Goal: Task Accomplishment & Management: Use online tool/utility

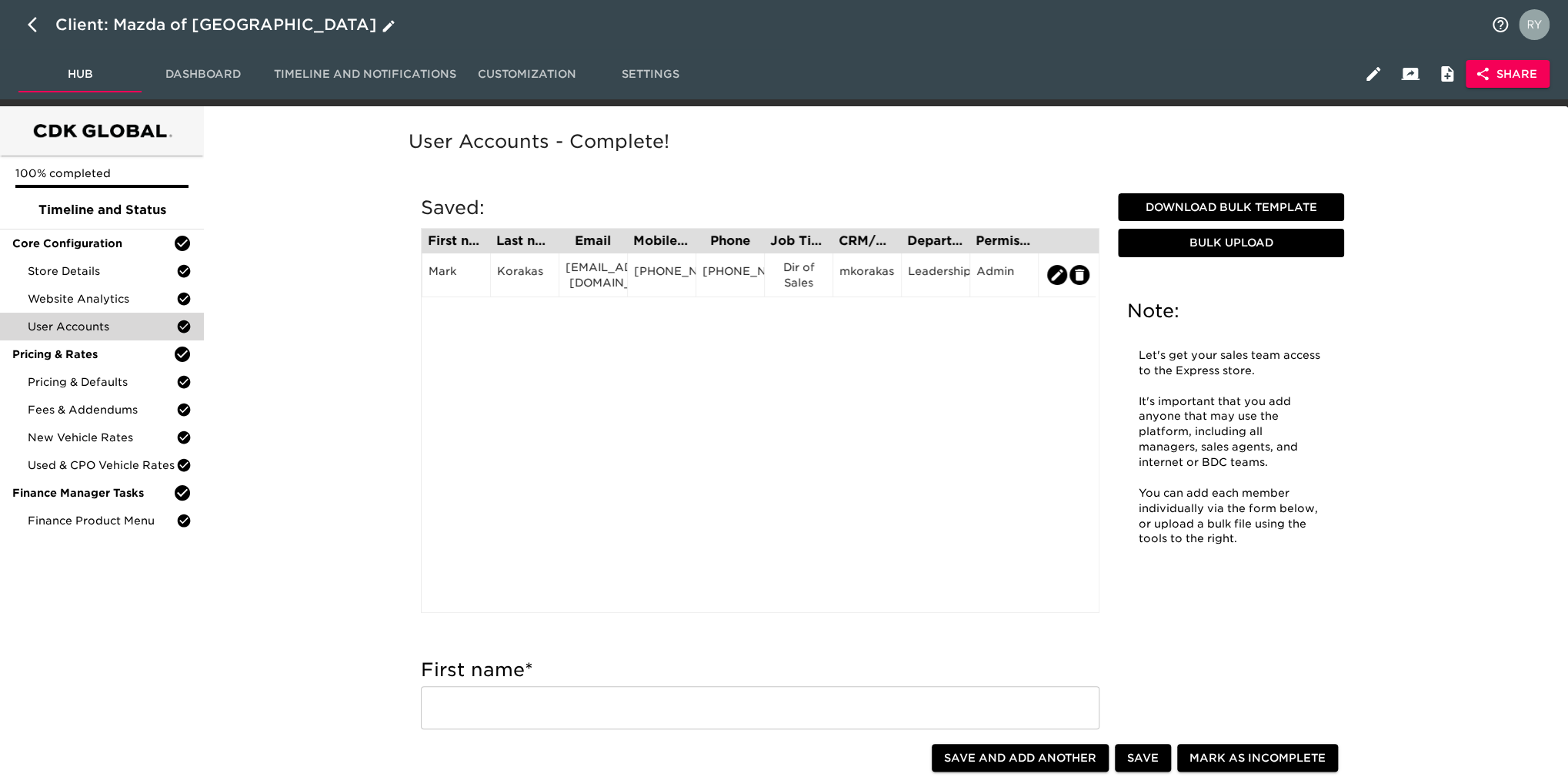
click at [28, 22] on icon "button" at bounding box center [36, 24] width 18 height 18
select select "10"
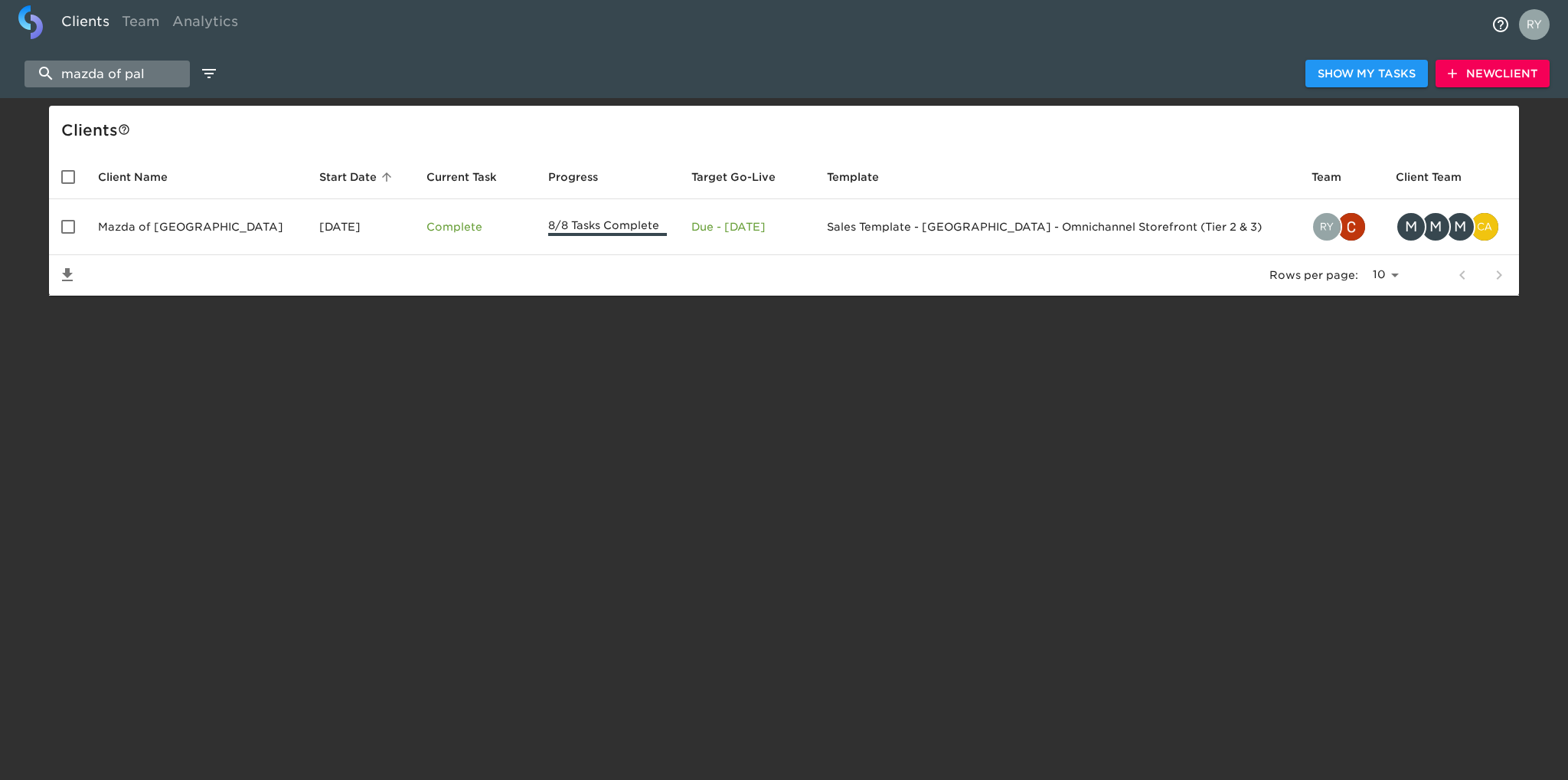
drag, startPoint x: 160, startPoint y: 71, endPoint x: 40, endPoint y: 76, distance: 120.1
click at [40, 76] on input "mazda of pal" at bounding box center [107, 74] width 166 height 27
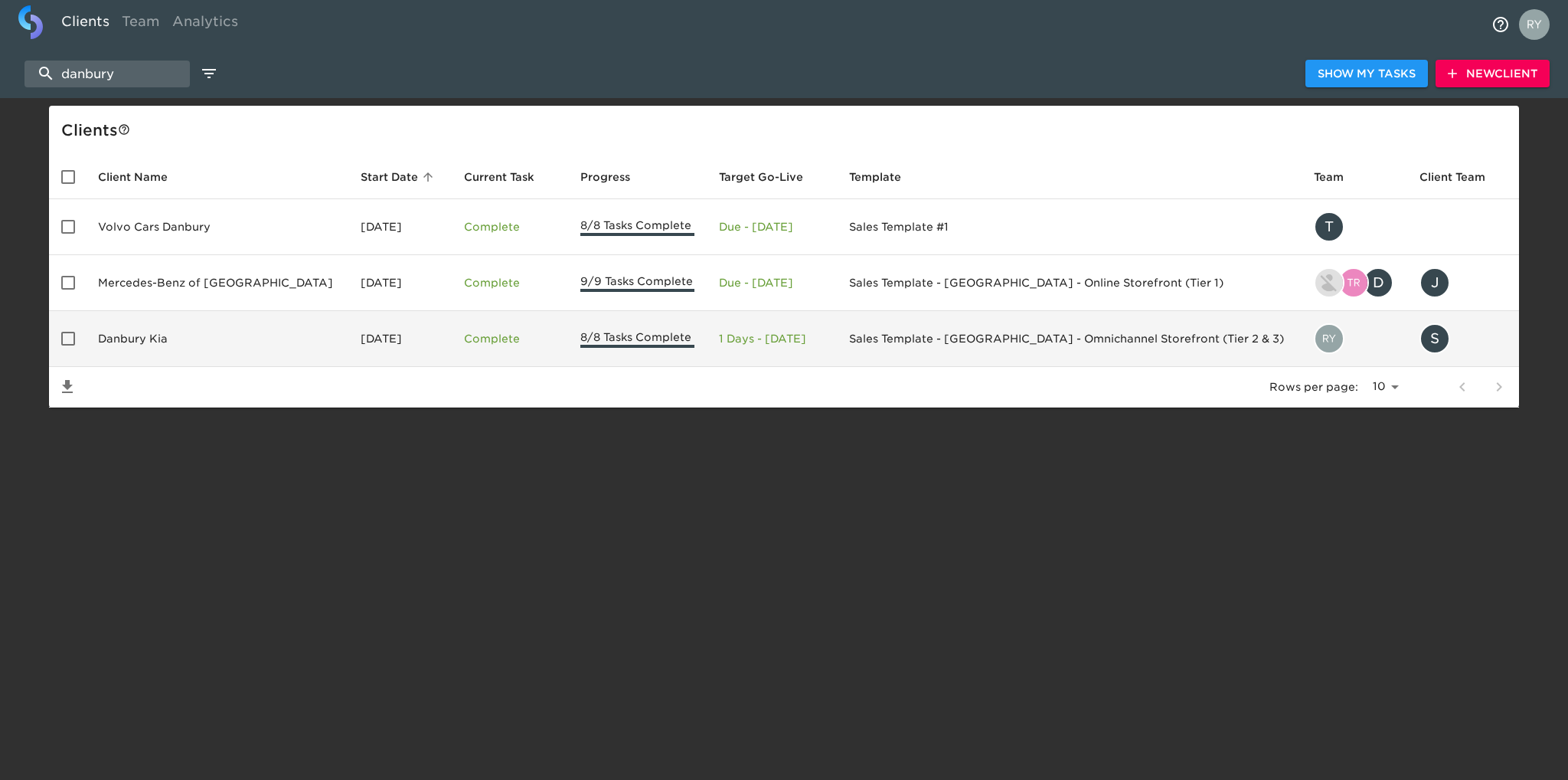
type input "danbury"
click at [126, 334] on td "Danbury Kia" at bounding box center [218, 339] width 263 height 56
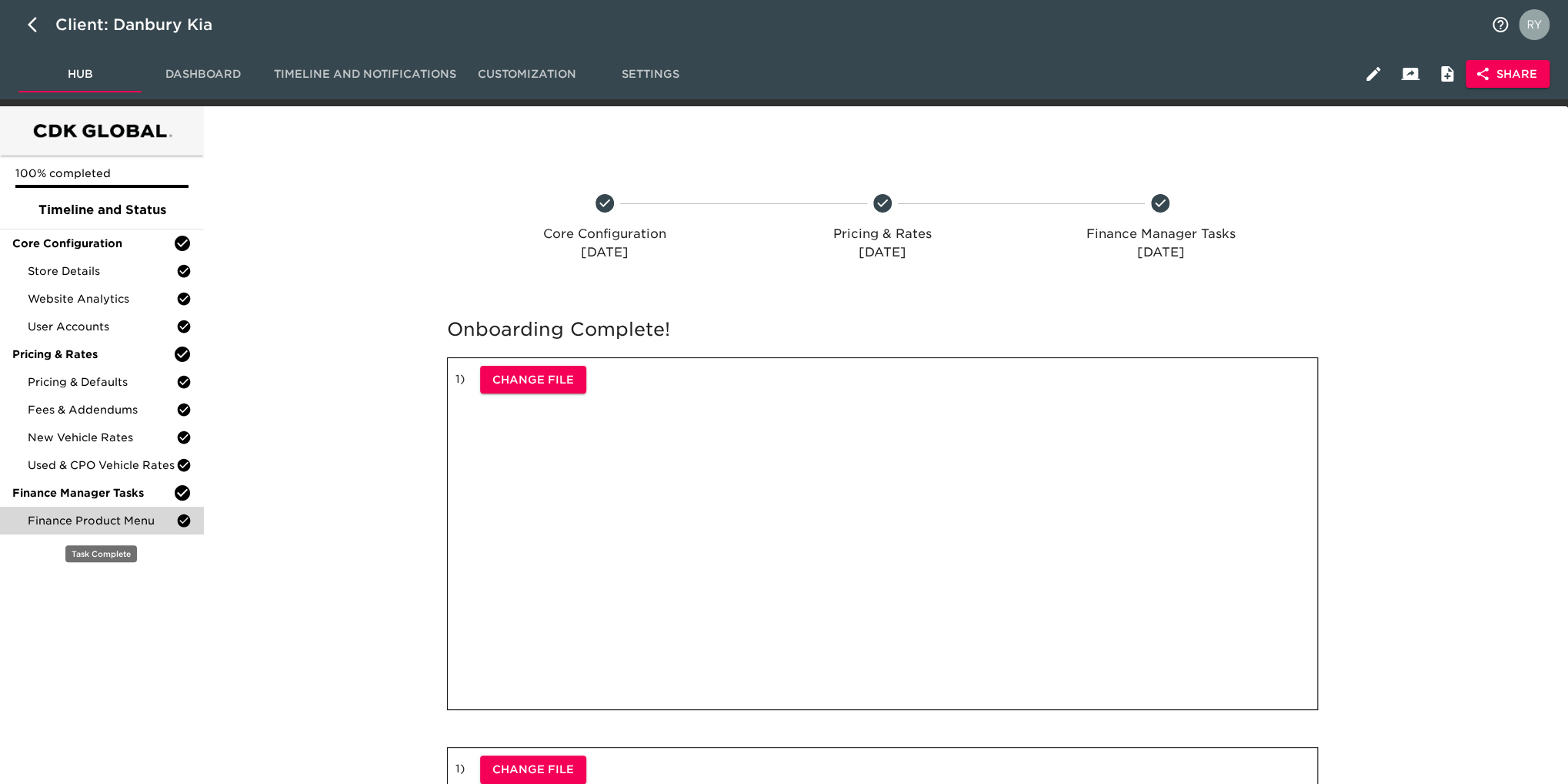
click at [105, 524] on span "Finance Product Menu" at bounding box center [102, 520] width 148 height 15
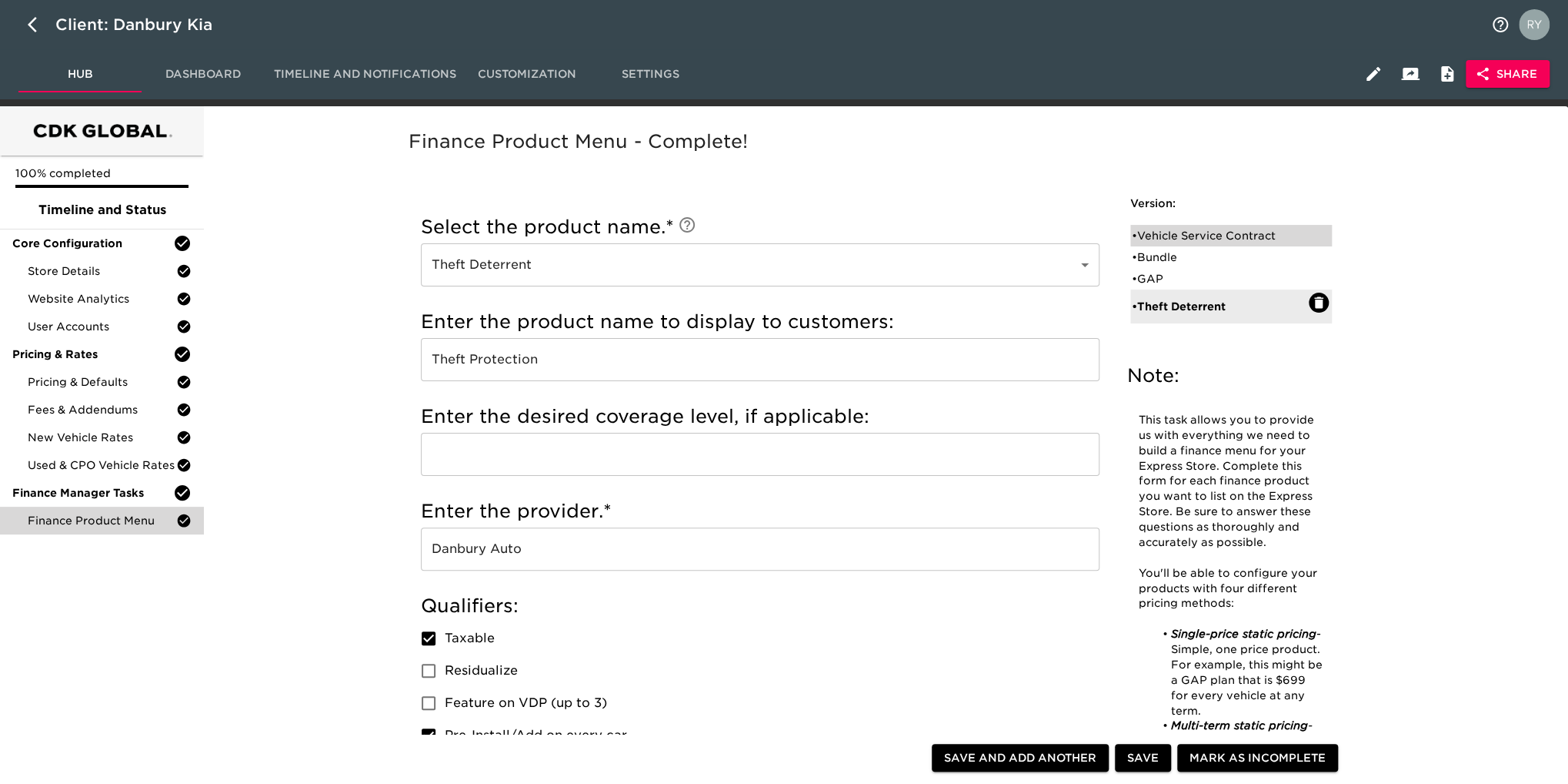
drag, startPoint x: 1201, startPoint y: 235, endPoint x: 1098, endPoint y: 225, distance: 103.5
click at [1201, 235] on div "• Vehicle Service Contract" at bounding box center [1221, 236] width 177 height 15
type input "Vehicle Service Contract"
type input "Warranty Wrap"
type input "[GEOGRAPHIC_DATA]"
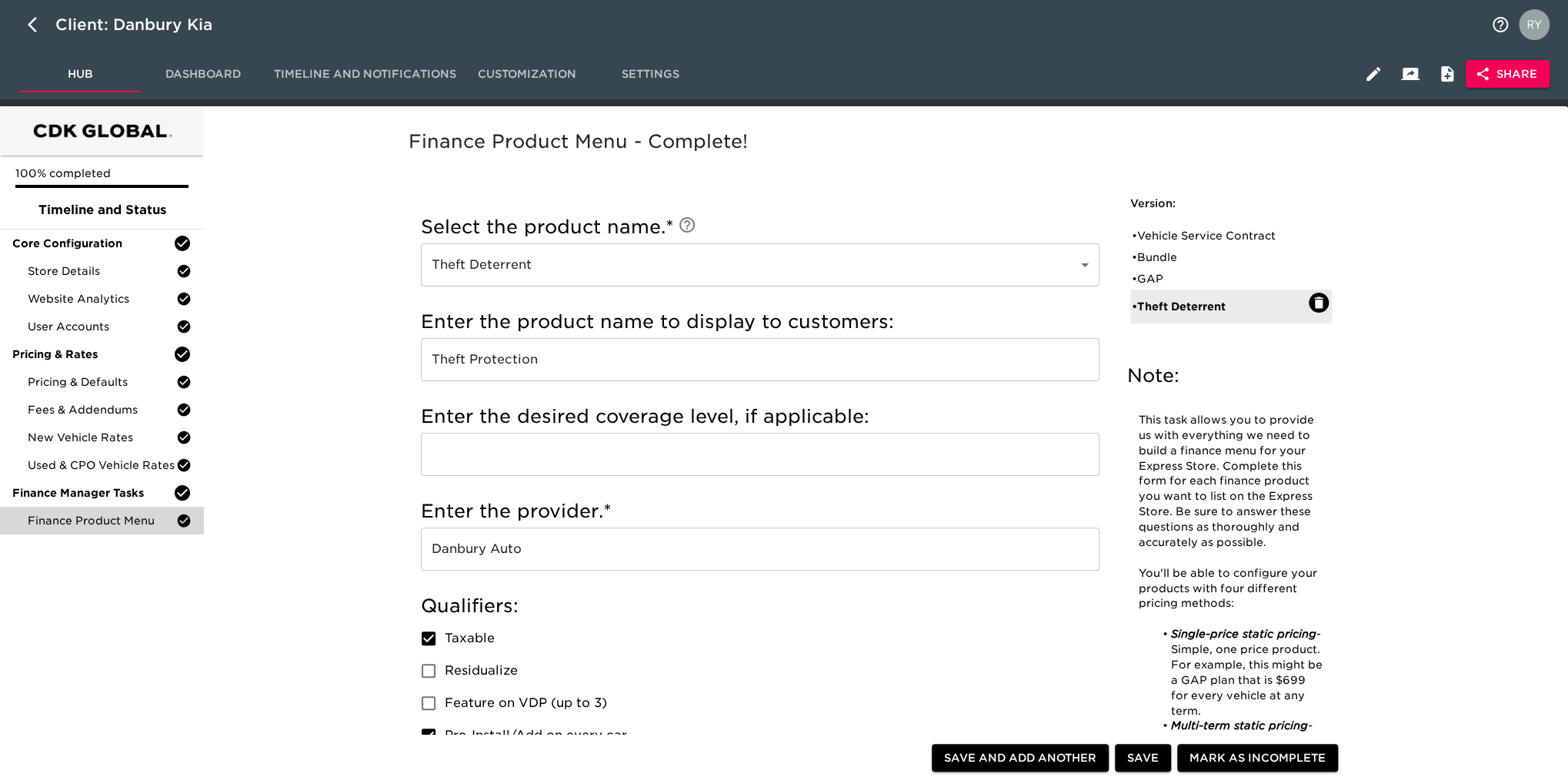
checkbox input "true"
checkbox input "false"
radio input "true"
radio input "false"
radio input "true"
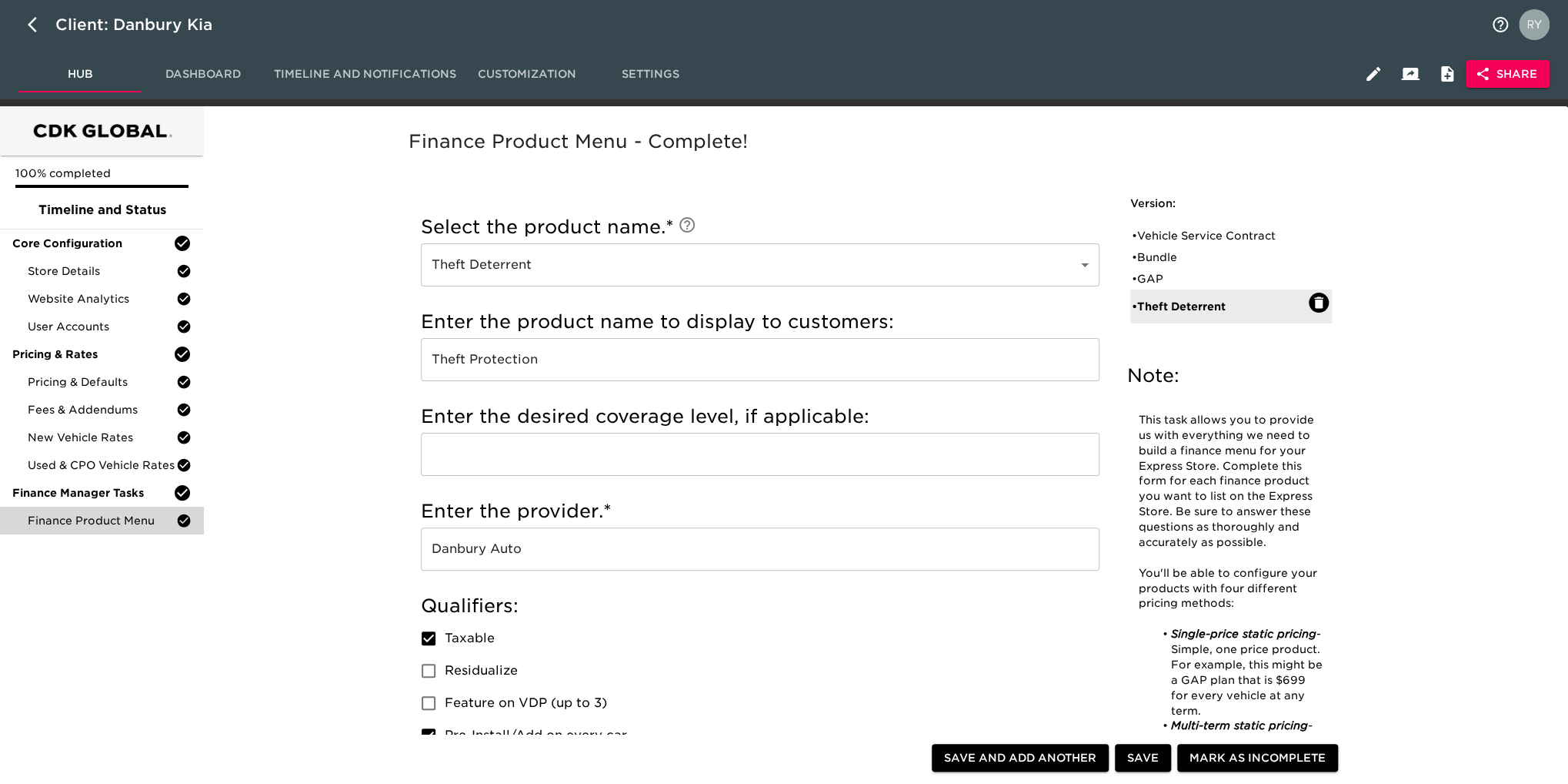
radio input "true"
type input "+1000"
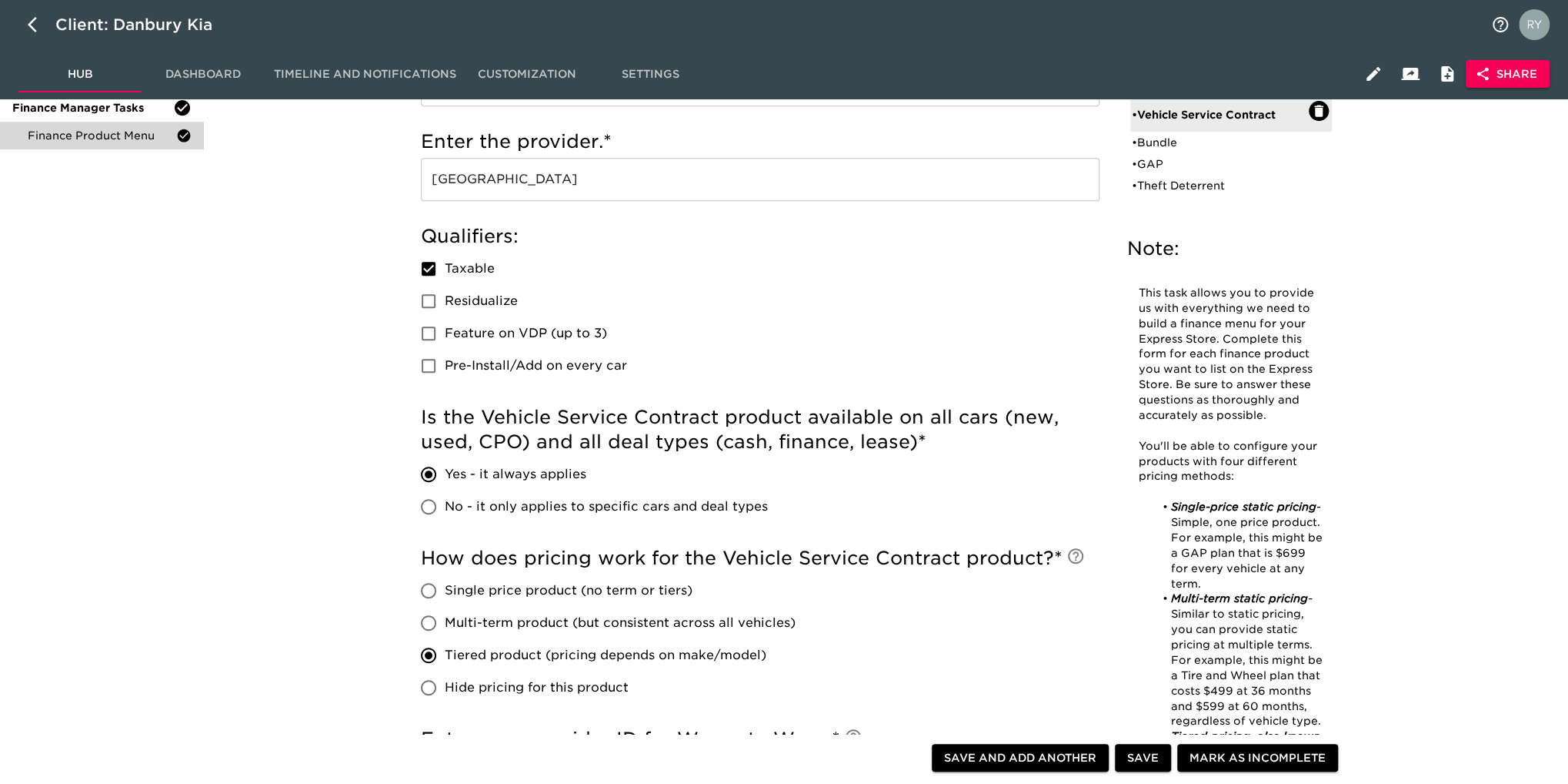
scroll to position [154, 0]
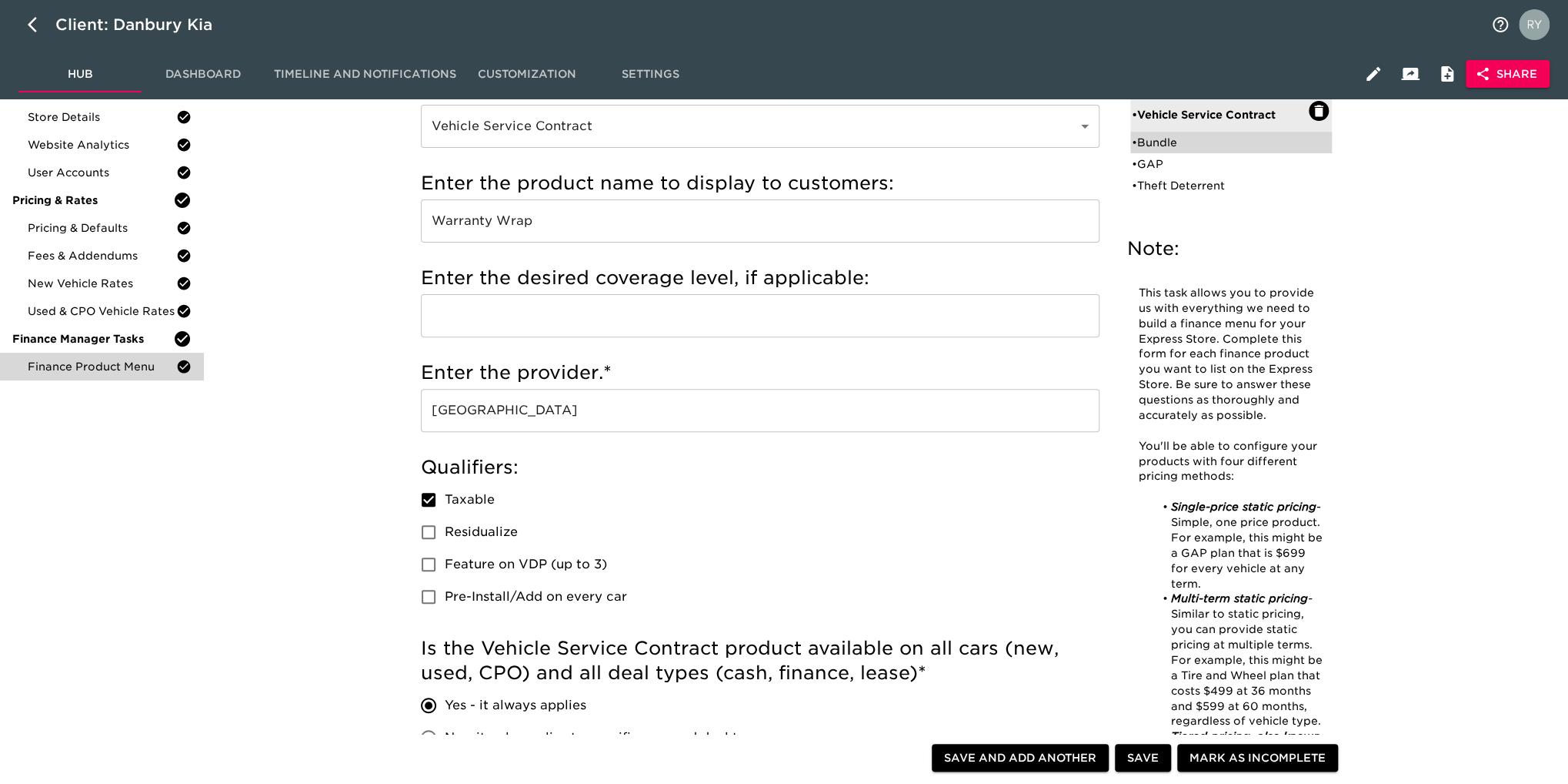
click at [1162, 136] on div "• Bundle" at bounding box center [1221, 143] width 177 height 15
type input "Bundle"
type input "Total Care"
checkbox input "true"
radio input "true"
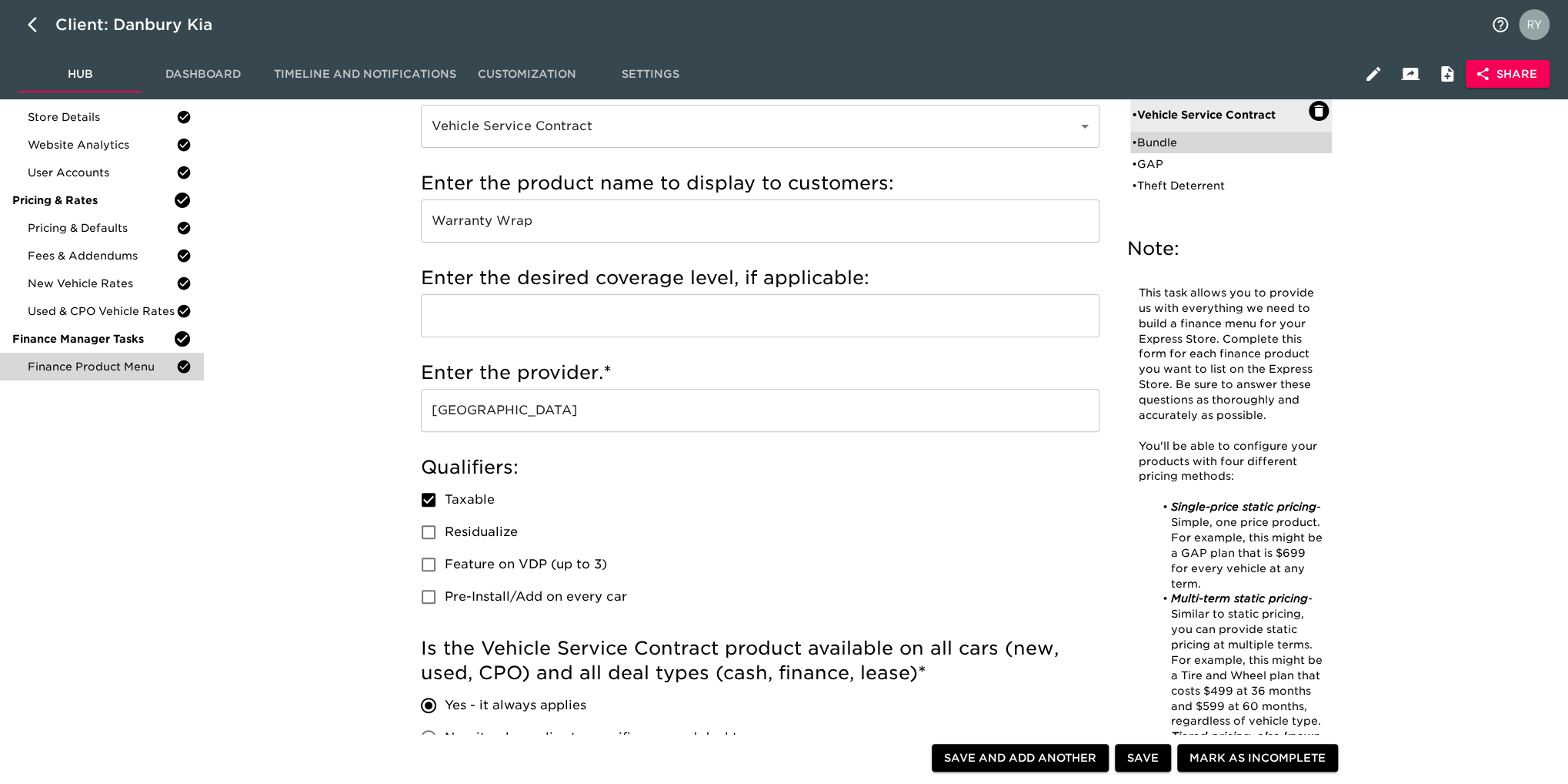
radio input "true"
radio input "false"
type input "1695"
radio input "false"
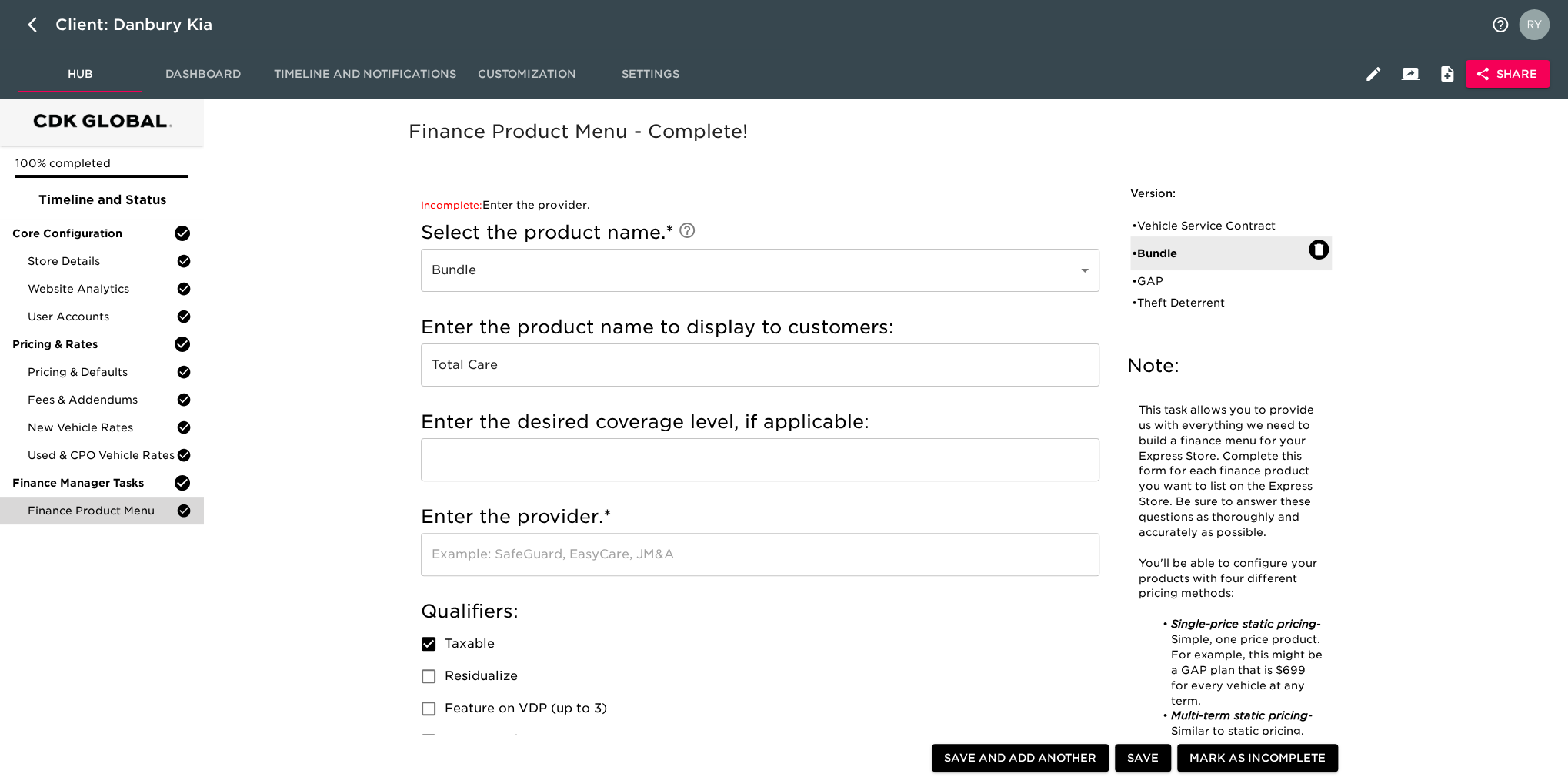
scroll to position [0, 0]
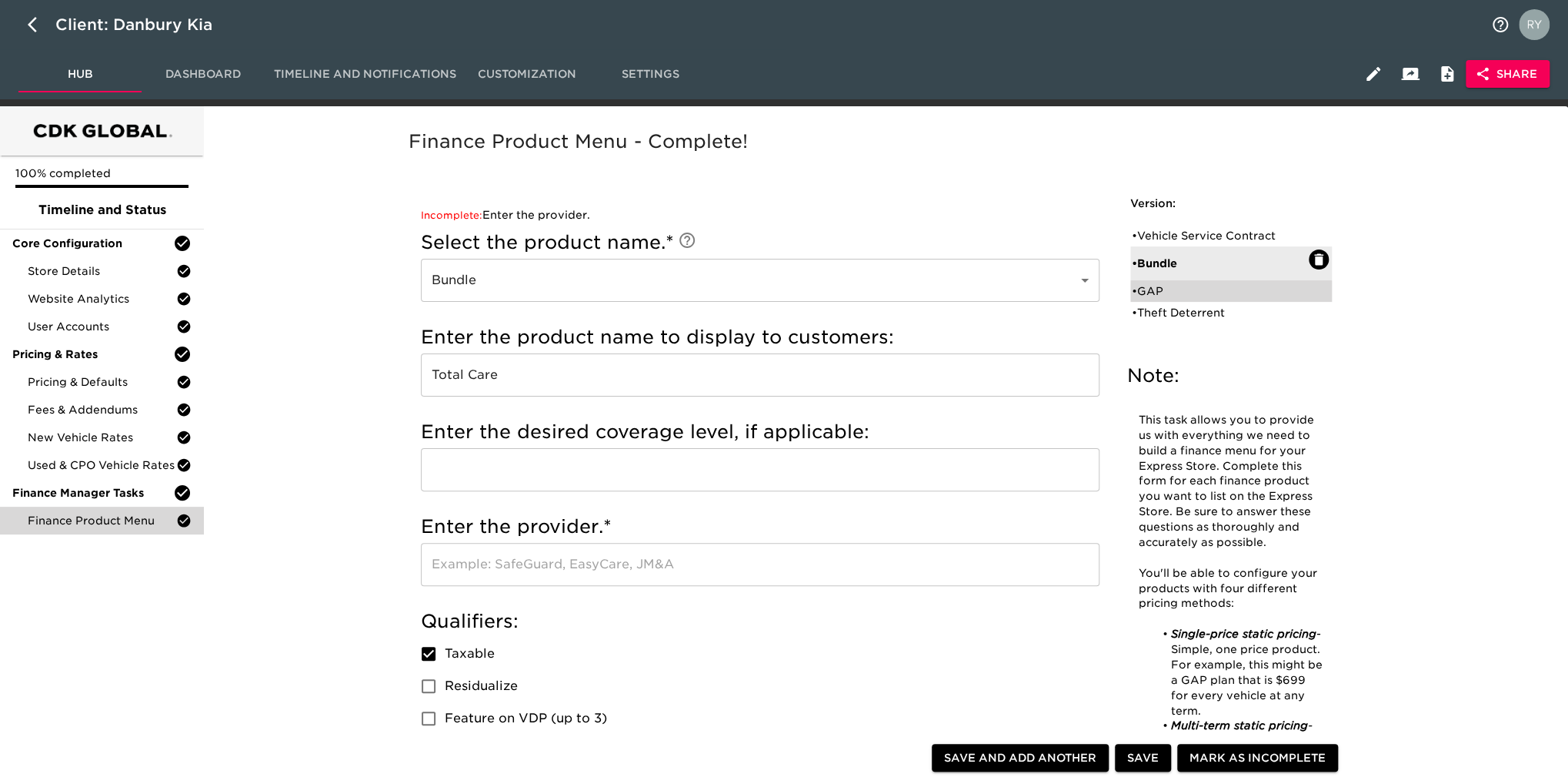
click at [1145, 290] on div "• GAP" at bounding box center [1221, 291] width 177 height 15
type input "GAP"
type input "Guaranteed Auto Protection"
type input "[GEOGRAPHIC_DATA]"
checkbox input "false"
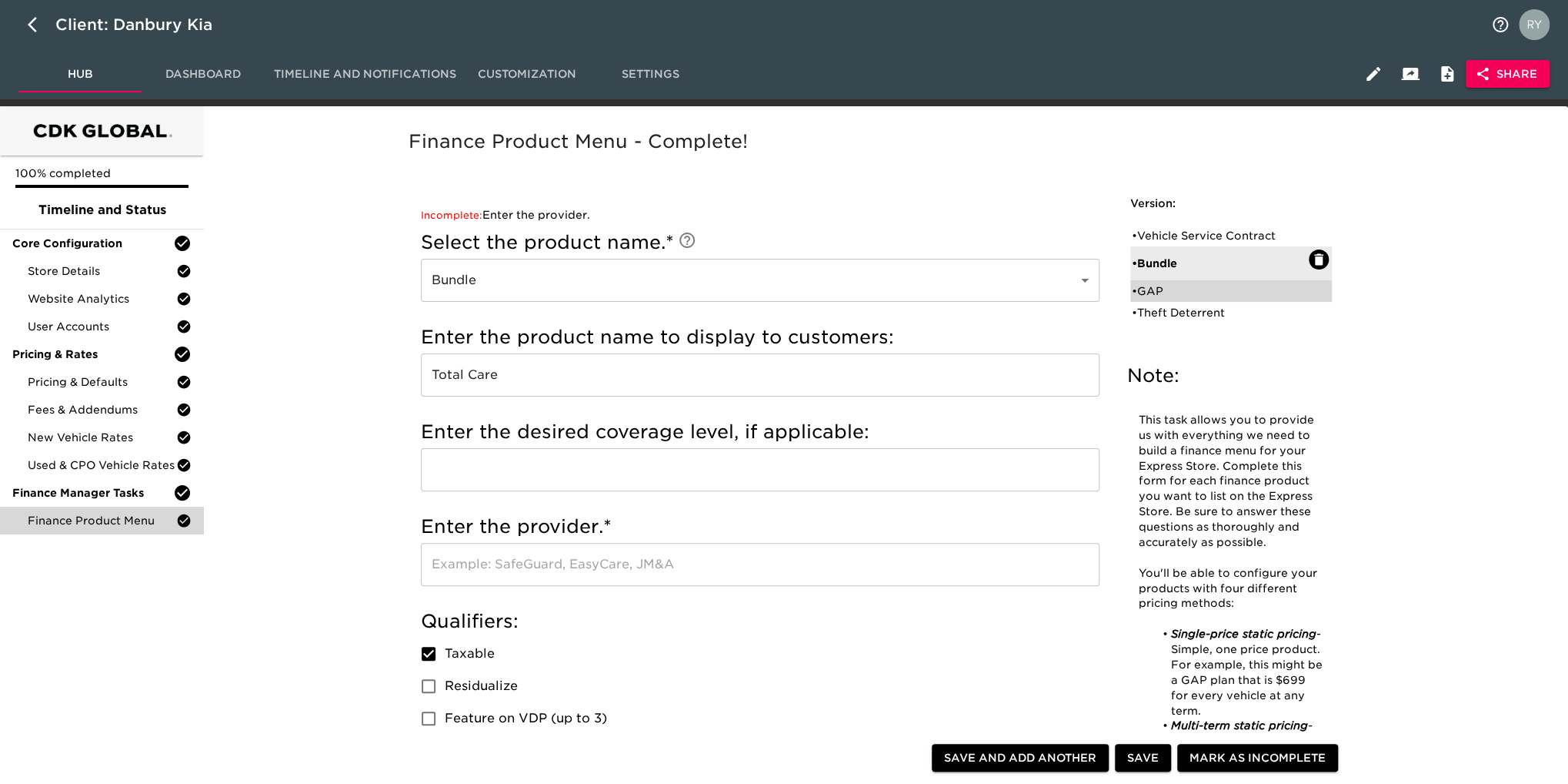
radio input "true"
type input "1495"
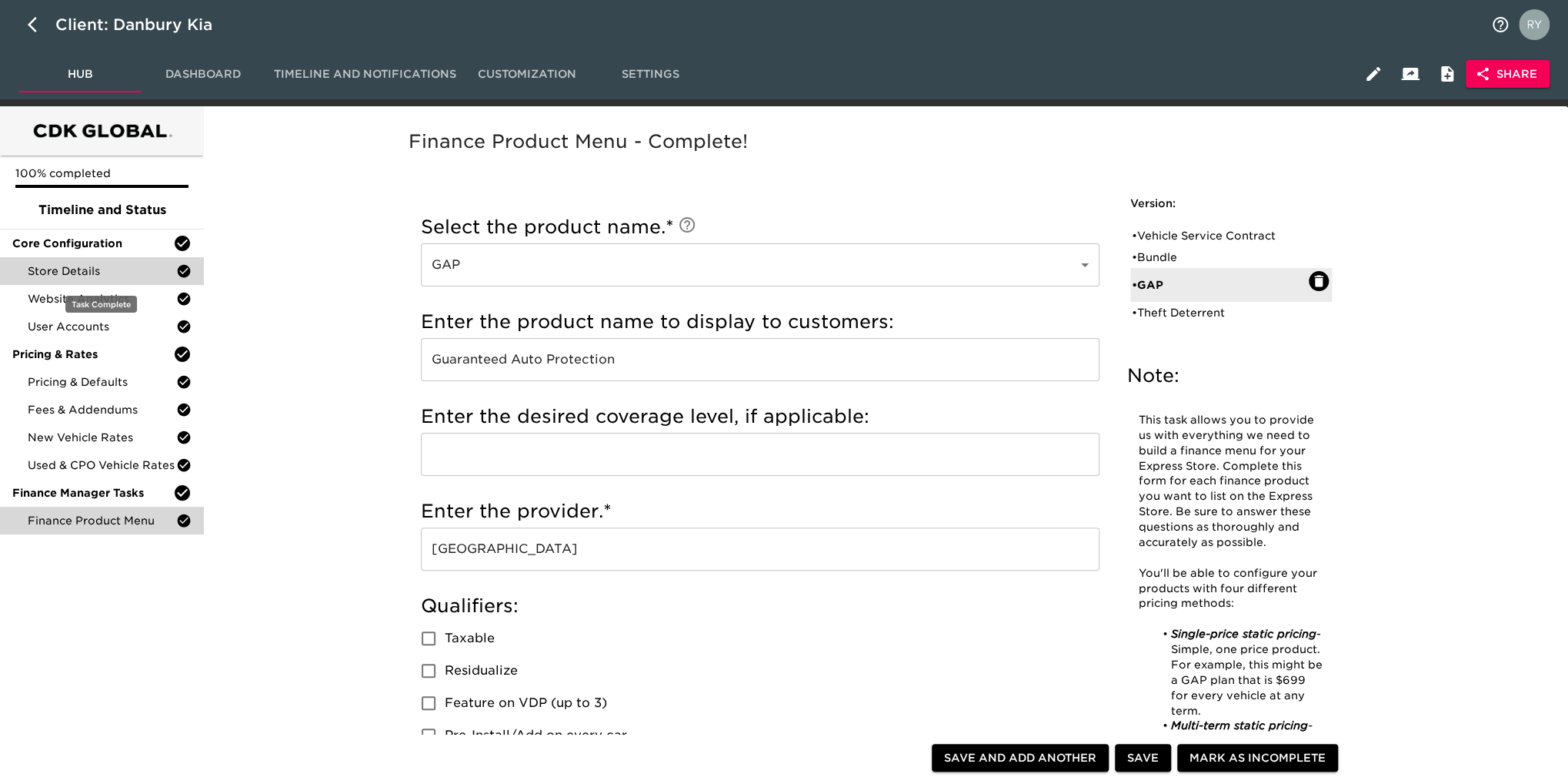
click at [97, 269] on span "Store Details" at bounding box center [102, 271] width 148 height 15
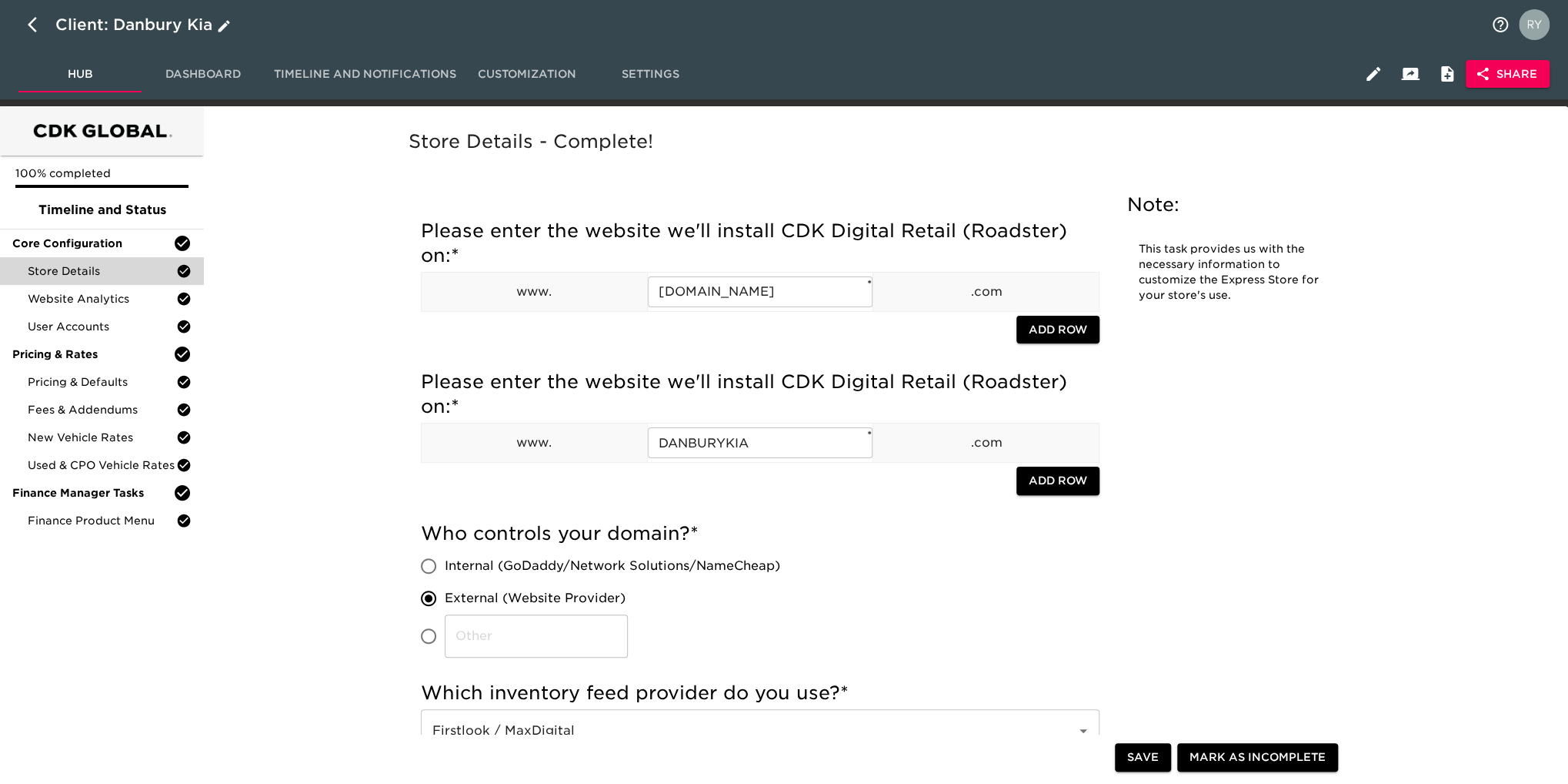
click at [28, 25] on icon "button" at bounding box center [32, 25] width 10 height 15
select select "10"
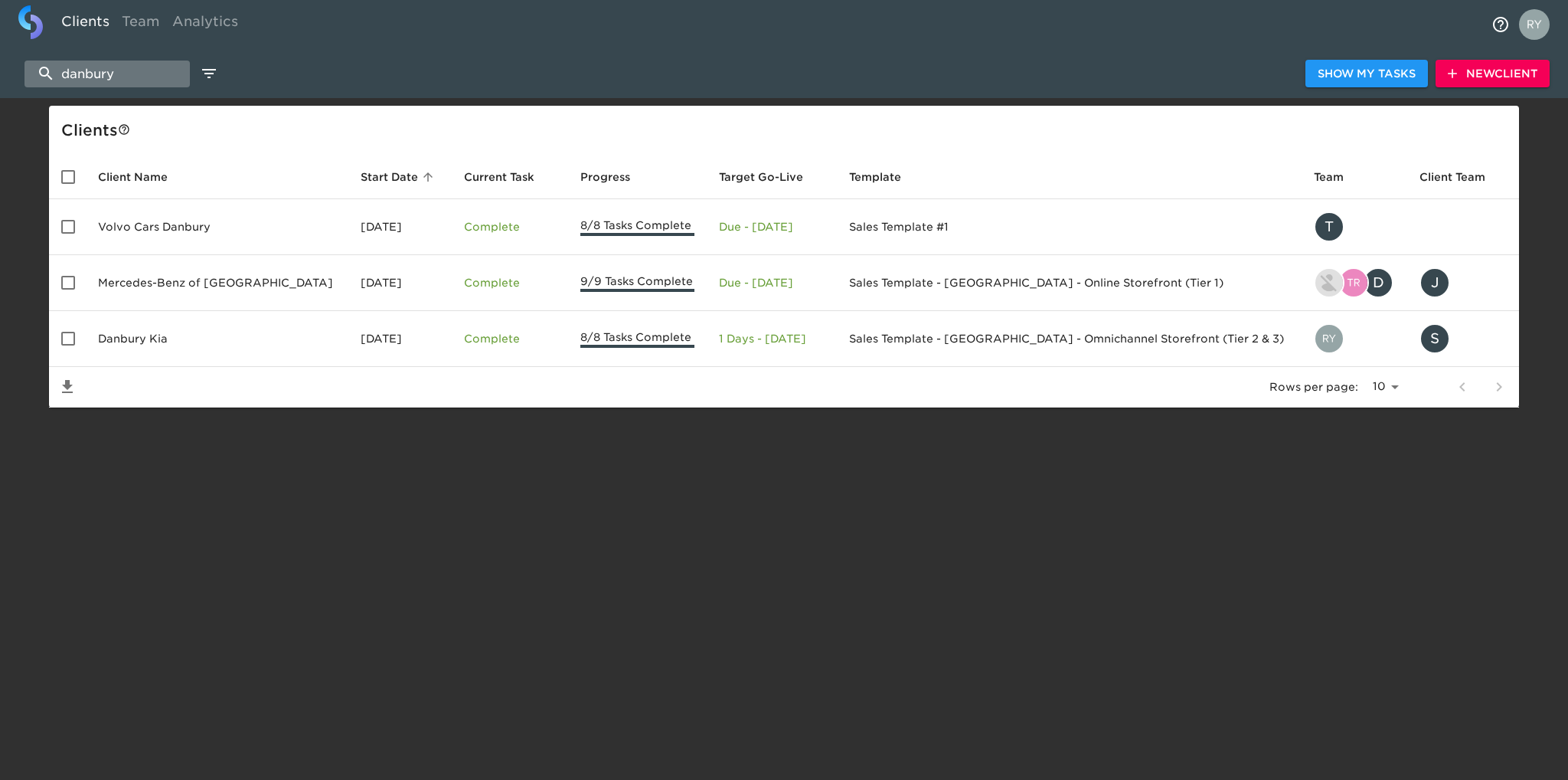
drag, startPoint x: 111, startPoint y: 79, endPoint x: 52, endPoint y: 80, distance: 59.0
click at [52, 80] on input "danbury" at bounding box center [107, 74] width 166 height 27
click at [219, 456] on html "Clients Team Analytics danbury Show My Tasks New Client Client s Client Name St…" at bounding box center [784, 228] width 1568 height 456
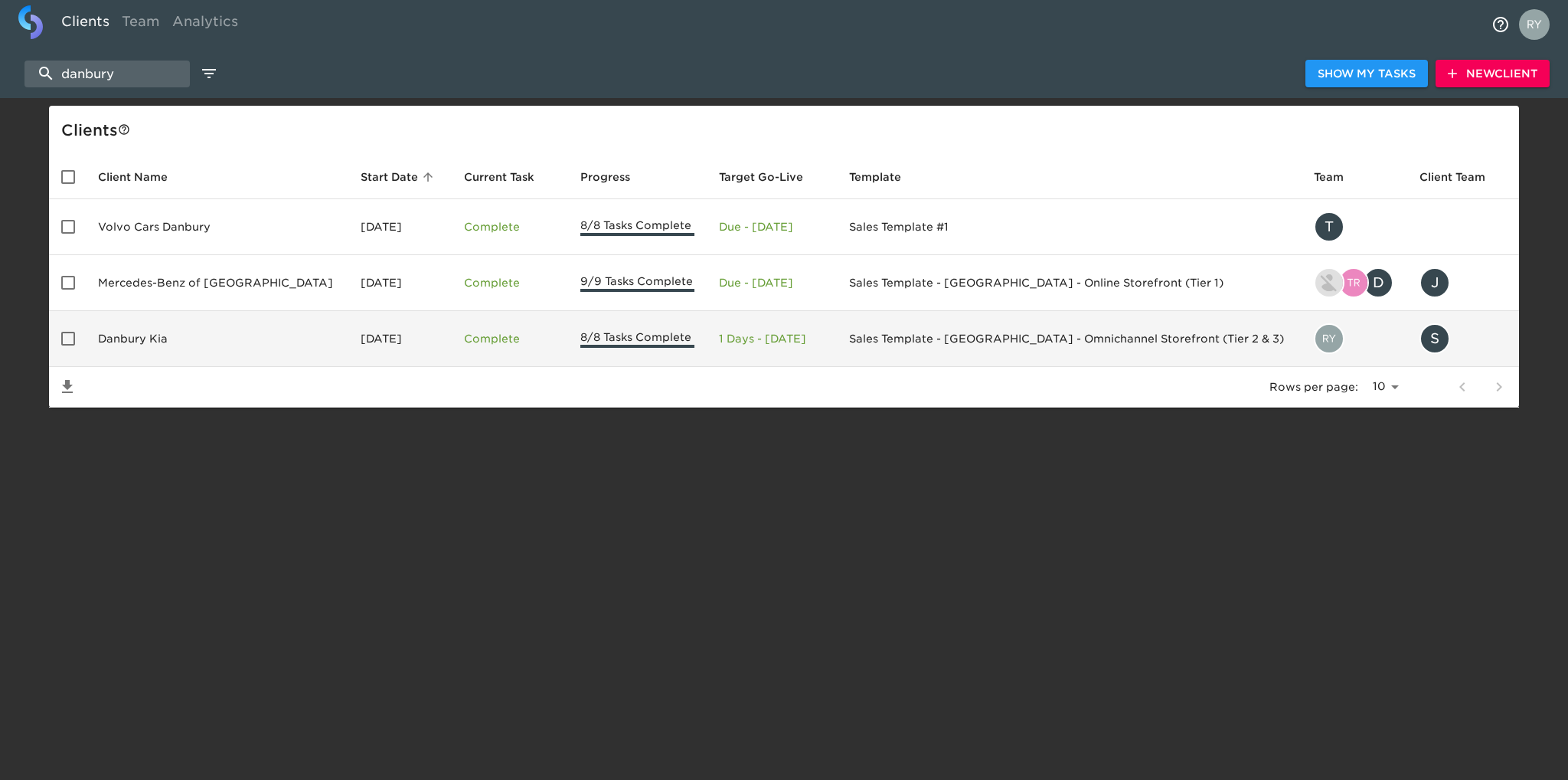
click at [160, 344] on td "Danbury Kia" at bounding box center [218, 339] width 263 height 56
